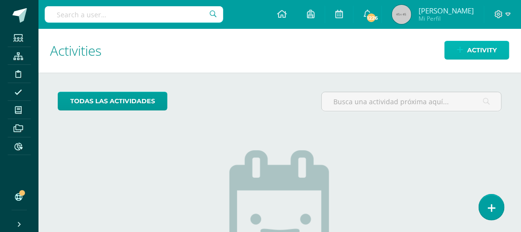
click at [480, 49] on span "Activity" at bounding box center [482, 50] width 30 height 18
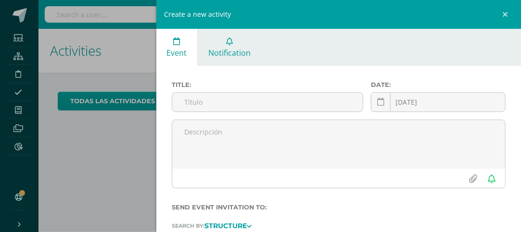
click at [232, 49] on span "Notification" at bounding box center [229, 53] width 42 height 11
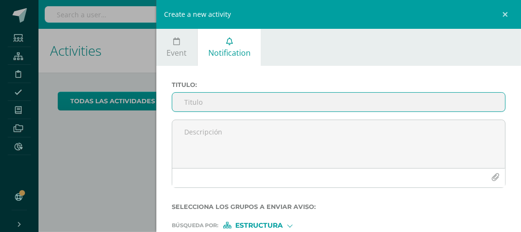
click at [192, 103] on input "Titulo :" at bounding box center [338, 102] width 333 height 19
type input "g"
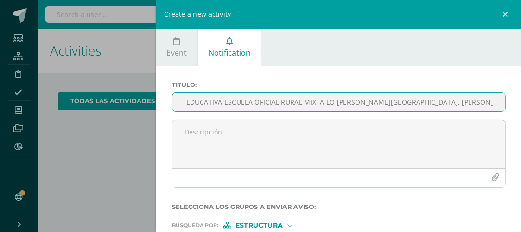
scroll to position [0, 20]
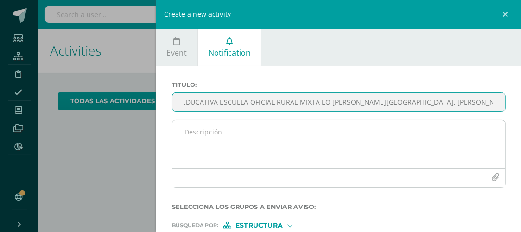
type input "GIRA EDUCATIVA ESCUELA OFICIAL RURAL MIXTA LO [PERSON_NAME][GEOGRAPHIC_DATA], […"
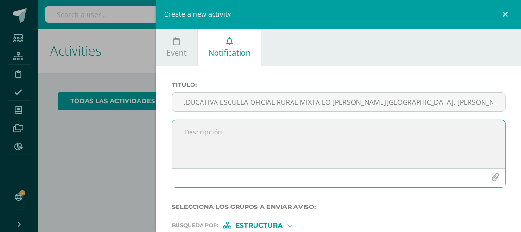
scroll to position [0, 0]
click at [190, 135] on textarea at bounding box center [338, 144] width 333 height 48
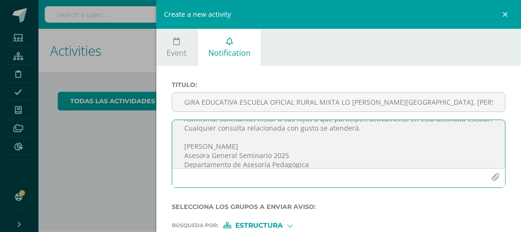
scroll to position [77, 0]
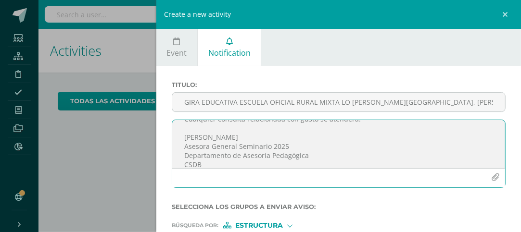
type textarea "Buenas noches apreciados Padres de Fanilia y Alumnos Graduandos: Adjunto encont…"
click at [491, 176] on icon "button" at bounding box center [495, 178] width 8 height 8
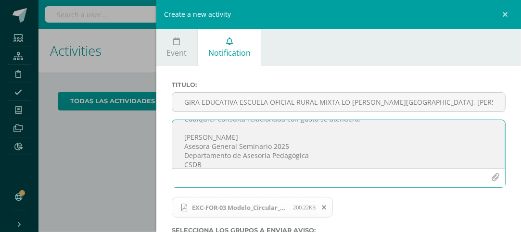
click at [491, 174] on icon "button" at bounding box center [495, 178] width 8 height 8
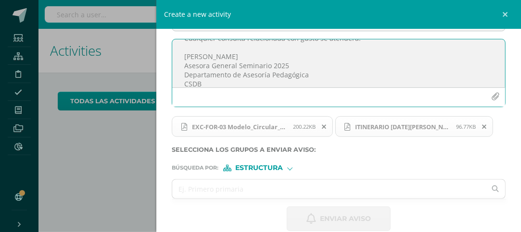
scroll to position [83, 0]
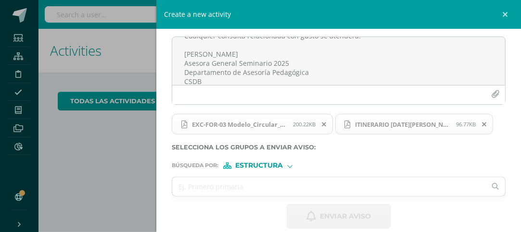
click at [256, 163] on span "Estructura" at bounding box center [259, 165] width 48 height 5
click at [258, 178] on span "Estructura" at bounding box center [271, 177] width 48 height 5
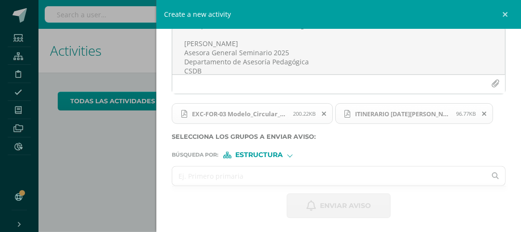
click at [192, 175] on input "text" at bounding box center [329, 176] width 314 height 19
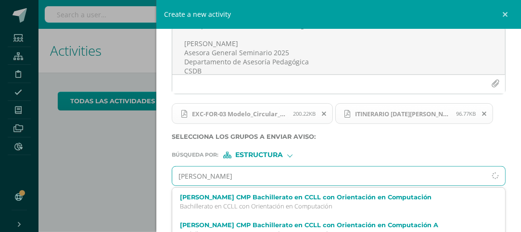
type input "[PERSON_NAME]"
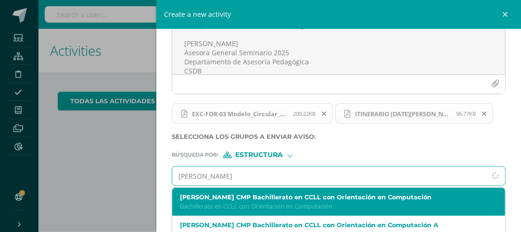
click at [243, 197] on label "[PERSON_NAME] CMP Bachillerato en CCLL con Orientación en Computación" at bounding box center [331, 197] width 303 height 7
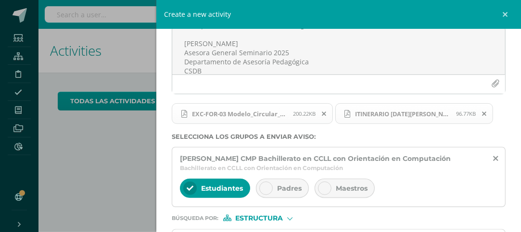
click at [270, 188] on div at bounding box center [265, 188] width 13 height 13
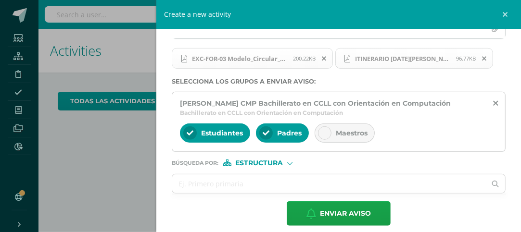
scroll to position [147, 0]
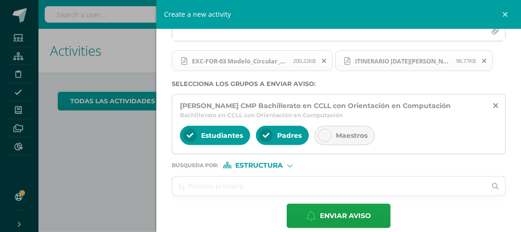
click at [254, 165] on span "Estructura" at bounding box center [259, 165] width 48 height 5
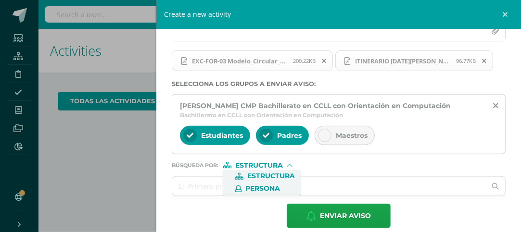
click at [255, 188] on span "Persona" at bounding box center [263, 188] width 35 height 5
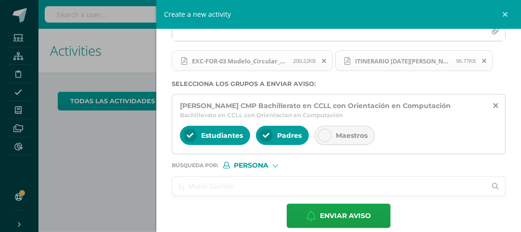
click at [179, 191] on input "text" at bounding box center [329, 186] width 314 height 19
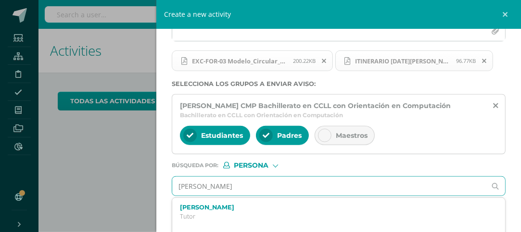
type input "[PERSON_NAME]"
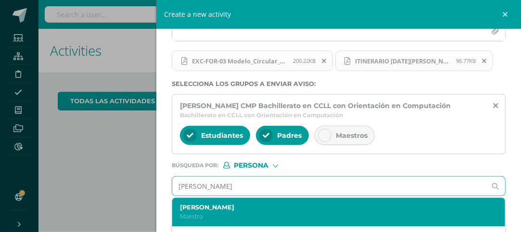
click at [190, 204] on label "[PERSON_NAME]" at bounding box center [331, 207] width 303 height 7
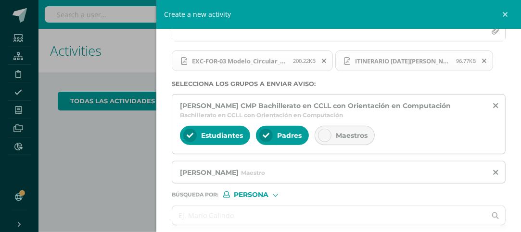
click at [250, 192] on span "Persona" at bounding box center [251, 194] width 35 height 5
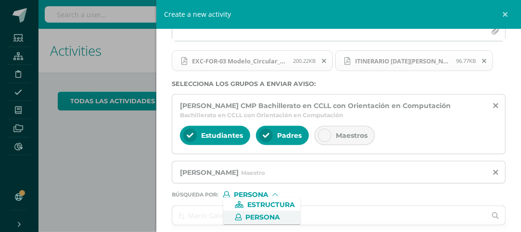
click at [256, 215] on span "Persona" at bounding box center [263, 217] width 35 height 5
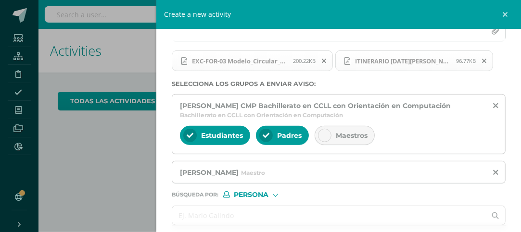
click at [177, 214] on input "text" at bounding box center [329, 215] width 314 height 19
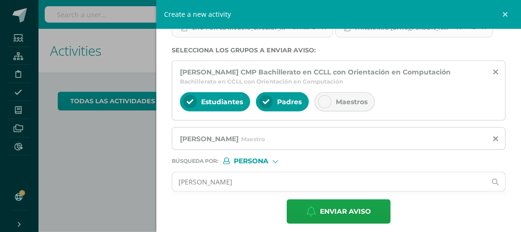
scroll to position [185, 0]
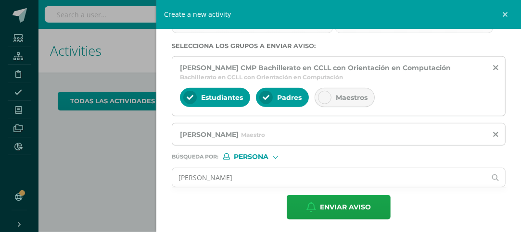
type input "[PERSON_NAME]"
click at [250, 155] on span "Persona" at bounding box center [251, 156] width 35 height 5
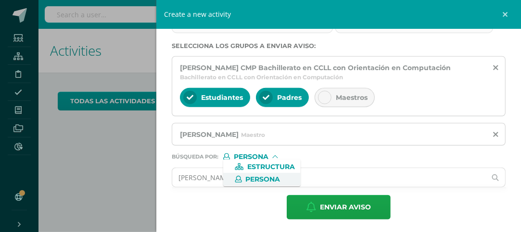
click at [259, 178] on span "Persona" at bounding box center [263, 179] width 35 height 5
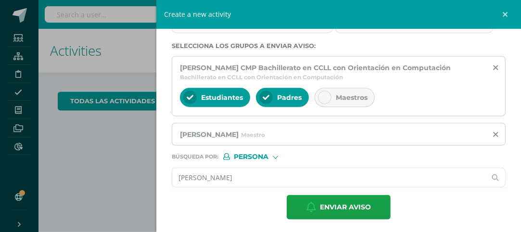
click at [243, 178] on input "[PERSON_NAME]" at bounding box center [329, 177] width 314 height 19
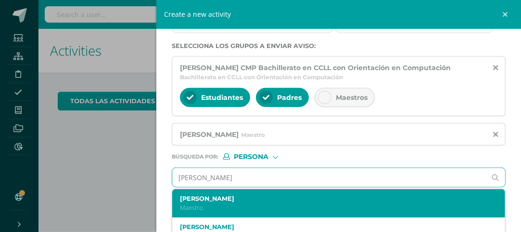
click at [226, 204] on p "Maestro" at bounding box center [331, 208] width 303 height 8
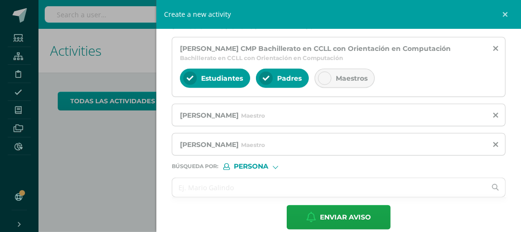
scroll to position [213, 0]
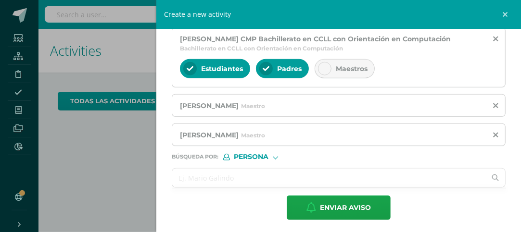
click at [181, 180] on input "text" at bounding box center [329, 178] width 314 height 19
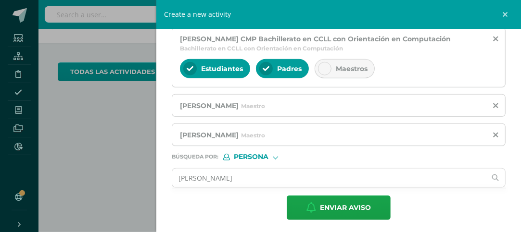
scroll to position [35, 0]
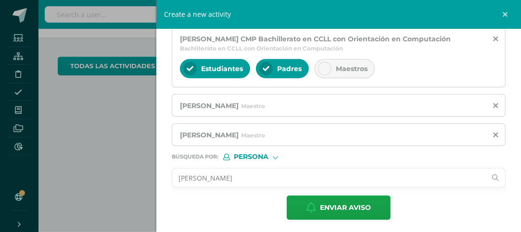
click at [268, 182] on input "[PERSON_NAME]" at bounding box center [329, 178] width 314 height 19
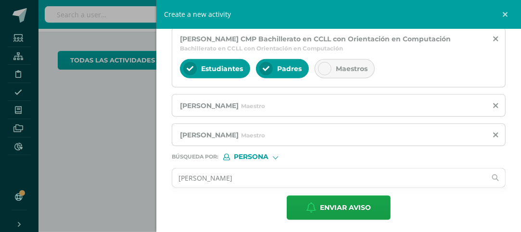
scroll to position [41, 0]
click at [269, 169] on input "[PERSON_NAME]" at bounding box center [329, 178] width 314 height 19
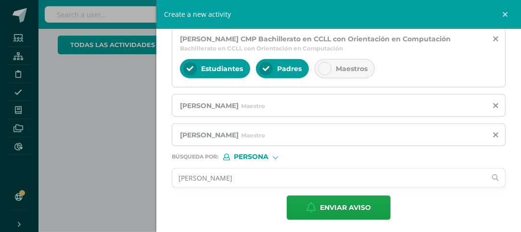
scroll to position [57, 0]
click at [285, 176] on input "[PERSON_NAME]" at bounding box center [329, 178] width 314 height 19
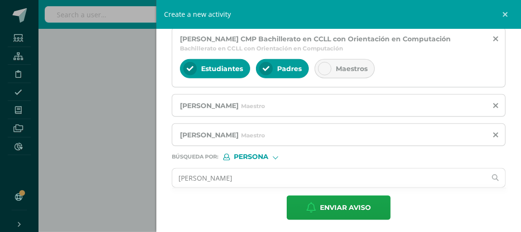
scroll to position [102, 0]
click at [279, 178] on input "[PERSON_NAME]" at bounding box center [329, 178] width 314 height 19
type input "J"
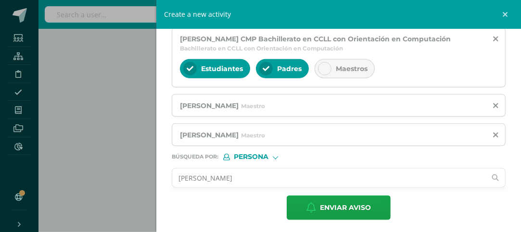
type input "[PERSON_NAME]"
click at [492, 175] on icon at bounding box center [495, 177] width 7 height 19
type input "[PERSON_NAME]"
click at [488, 176] on icon at bounding box center [495, 178] width 18 height 18
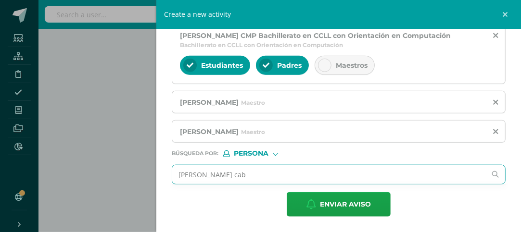
scroll to position [213, 0]
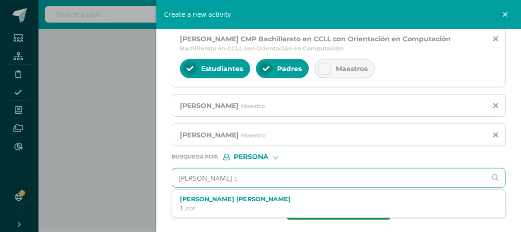
type input "[PERSON_NAME]"
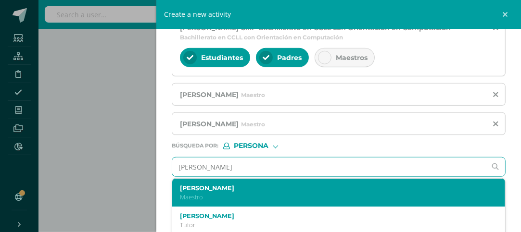
click at [242, 187] on label "[PERSON_NAME]" at bounding box center [331, 188] width 303 height 7
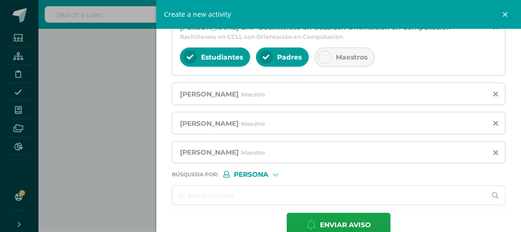
scroll to position [235, 0]
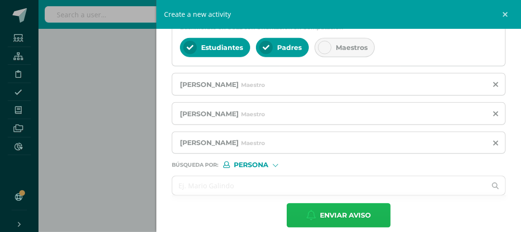
click at [341, 213] on span "Enviar aviso" at bounding box center [345, 216] width 51 height 24
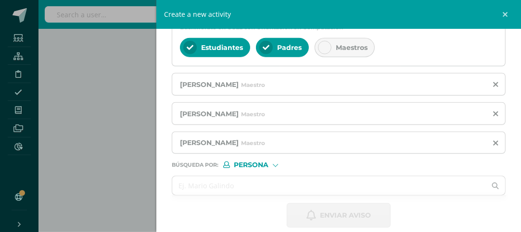
scroll to position [71, 0]
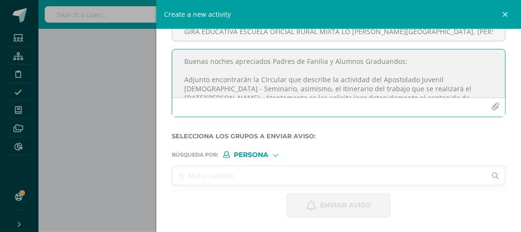
click at [495, 115] on button "button" at bounding box center [495, 107] width 19 height 19
